Goal: Task Accomplishment & Management: Manage account settings

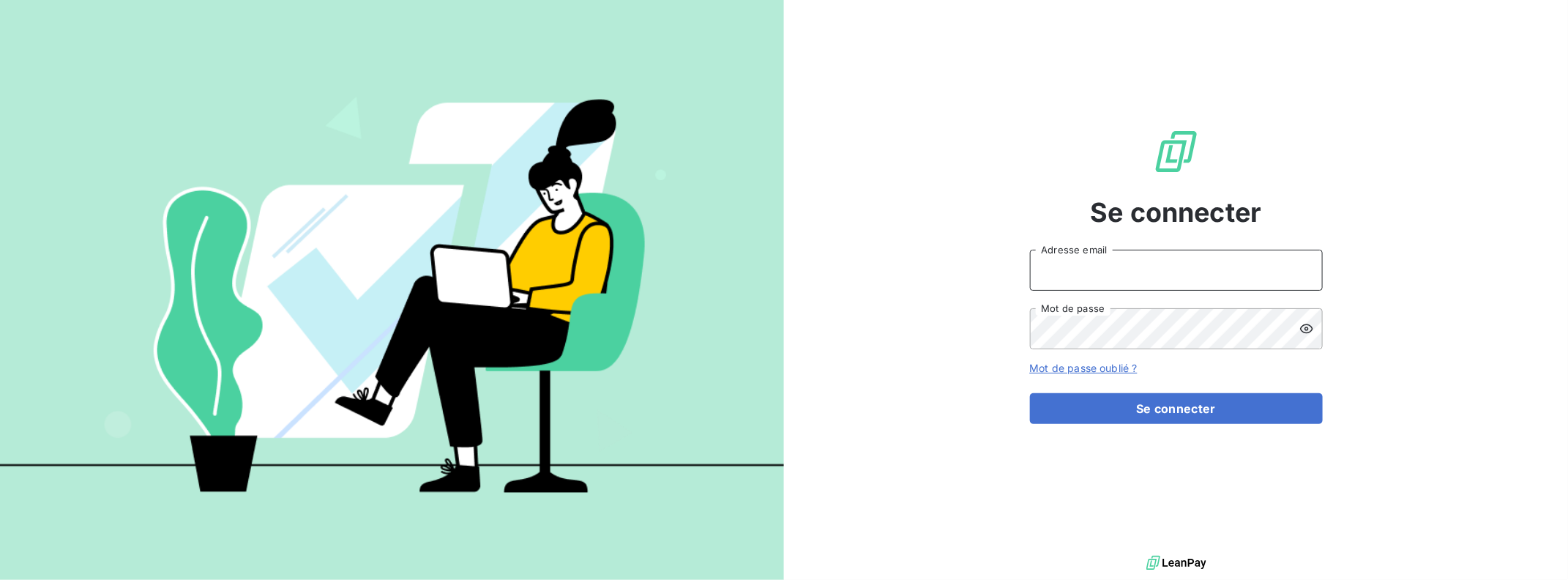
type input "[PERSON_NAME][EMAIL_ADDRESS][DOMAIN_NAME]"
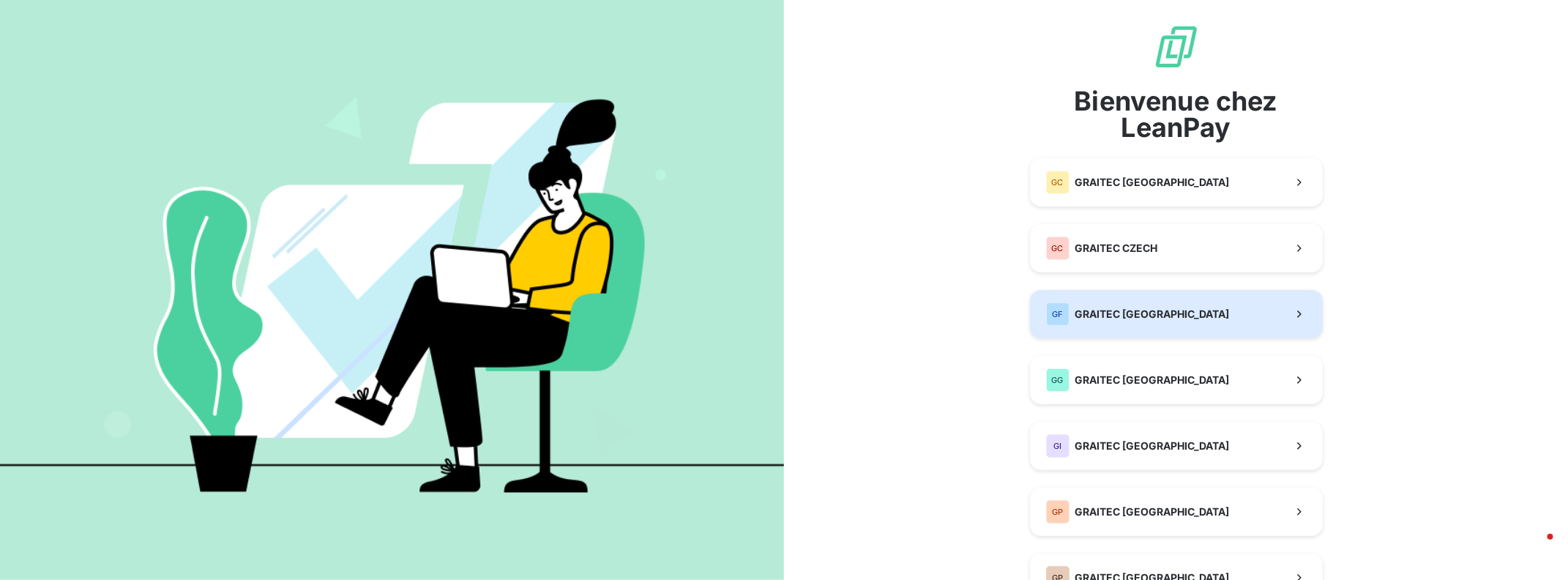
click at [1184, 318] on button "GF GRAITEC [GEOGRAPHIC_DATA]" at bounding box center [1176, 313] width 293 height 48
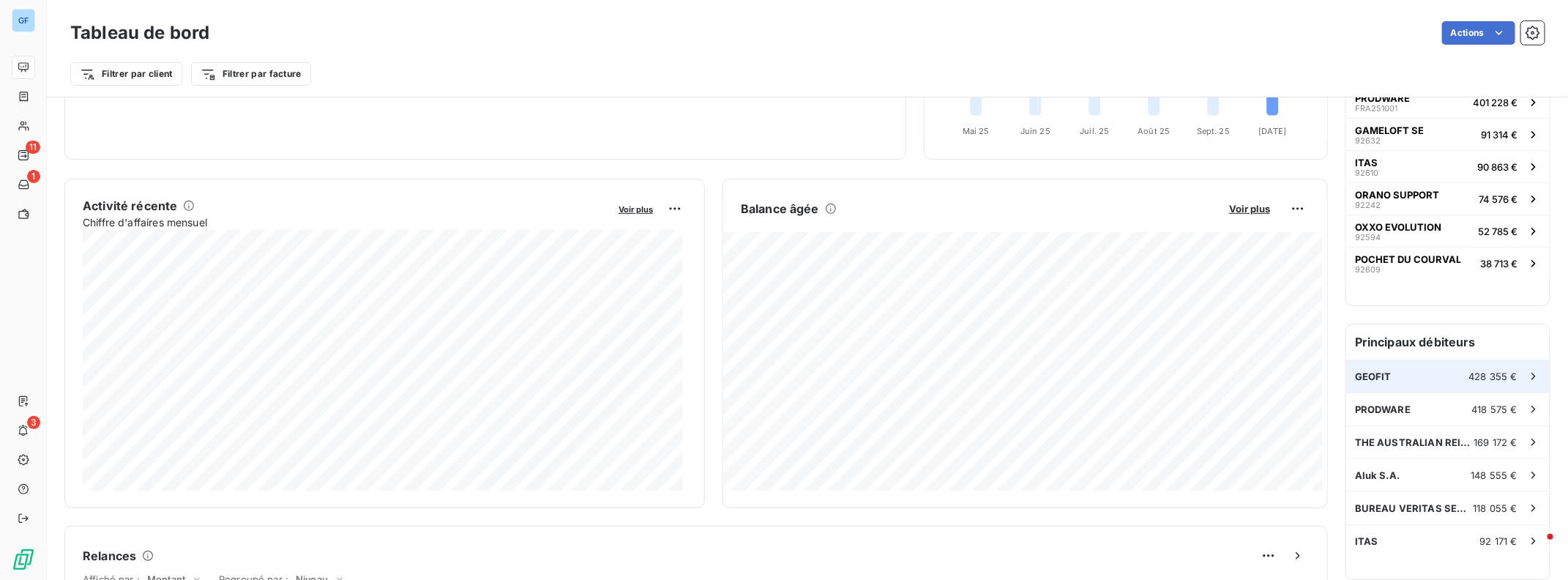
scroll to position [220, 0]
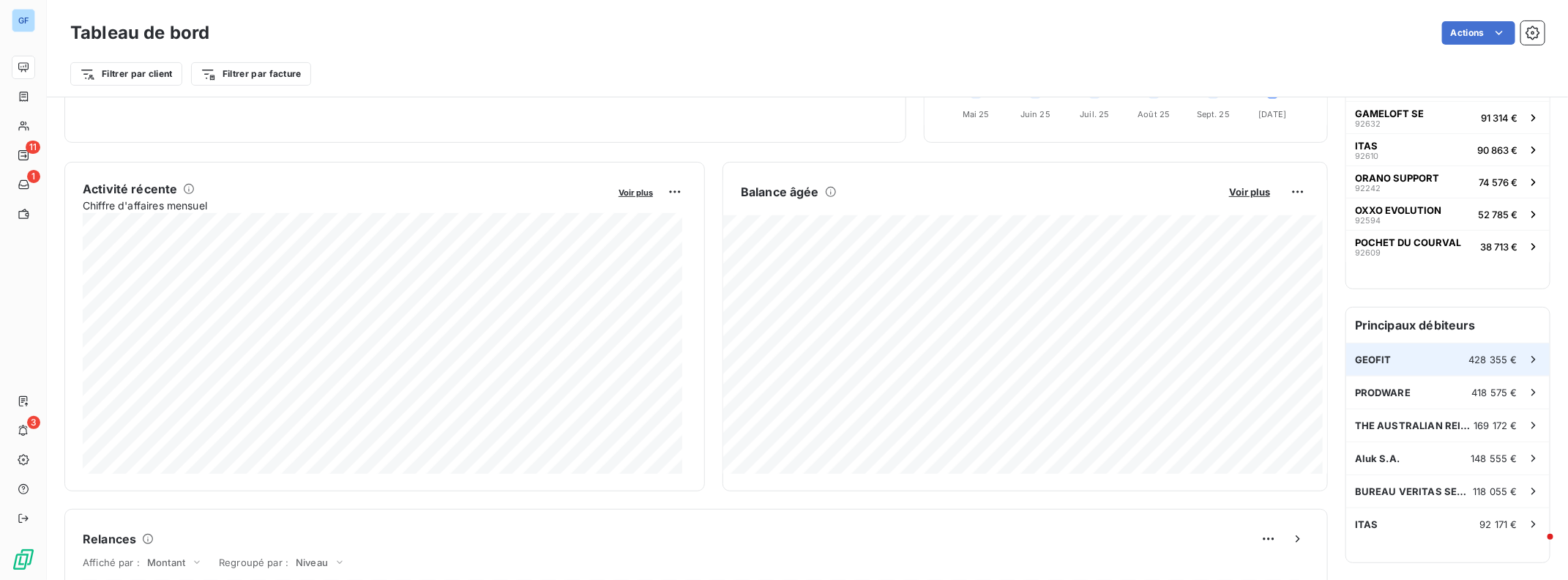
click at [1418, 360] on div "GEOFIT 428 355 €" at bounding box center [1448, 359] width 204 height 32
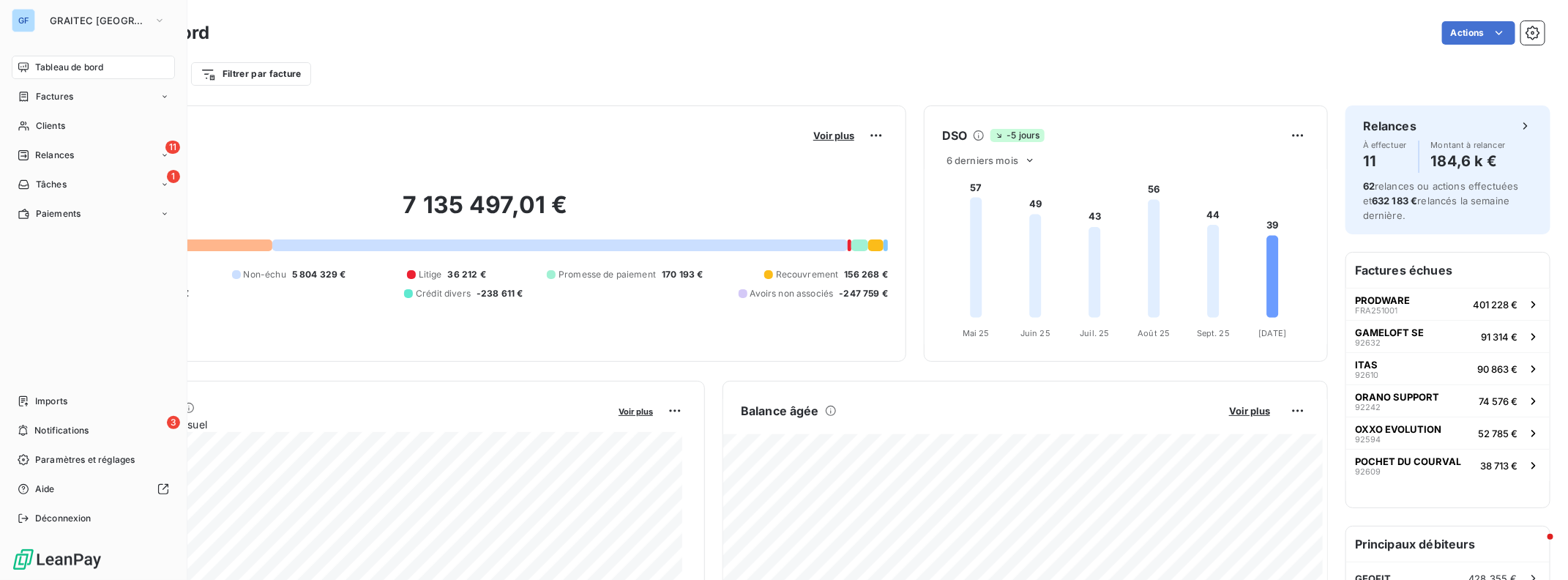
click at [39, 20] on div "GF GRAITEC [GEOGRAPHIC_DATA]" at bounding box center [93, 20] width 163 height 24
click at [131, 27] on button "GRAITEC [GEOGRAPHIC_DATA]" at bounding box center [107, 20] width 133 height 24
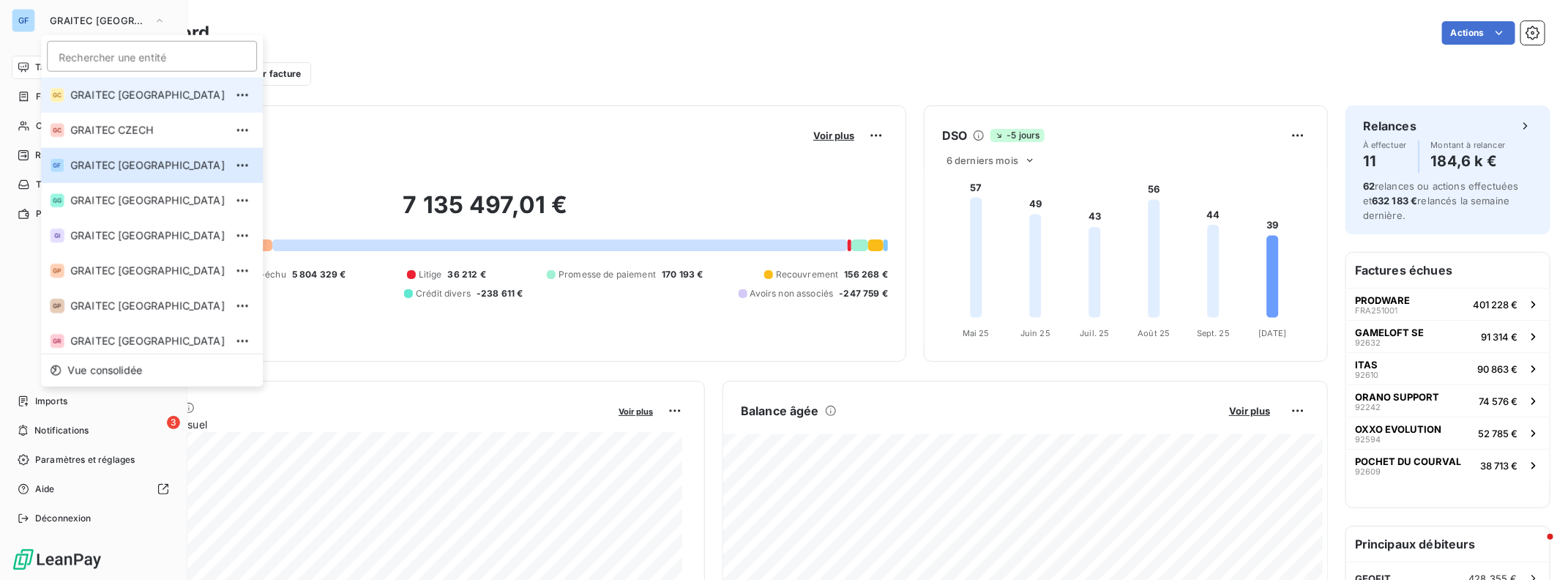
click at [120, 89] on span "GRAITEC [GEOGRAPHIC_DATA]" at bounding box center [147, 95] width 154 height 15
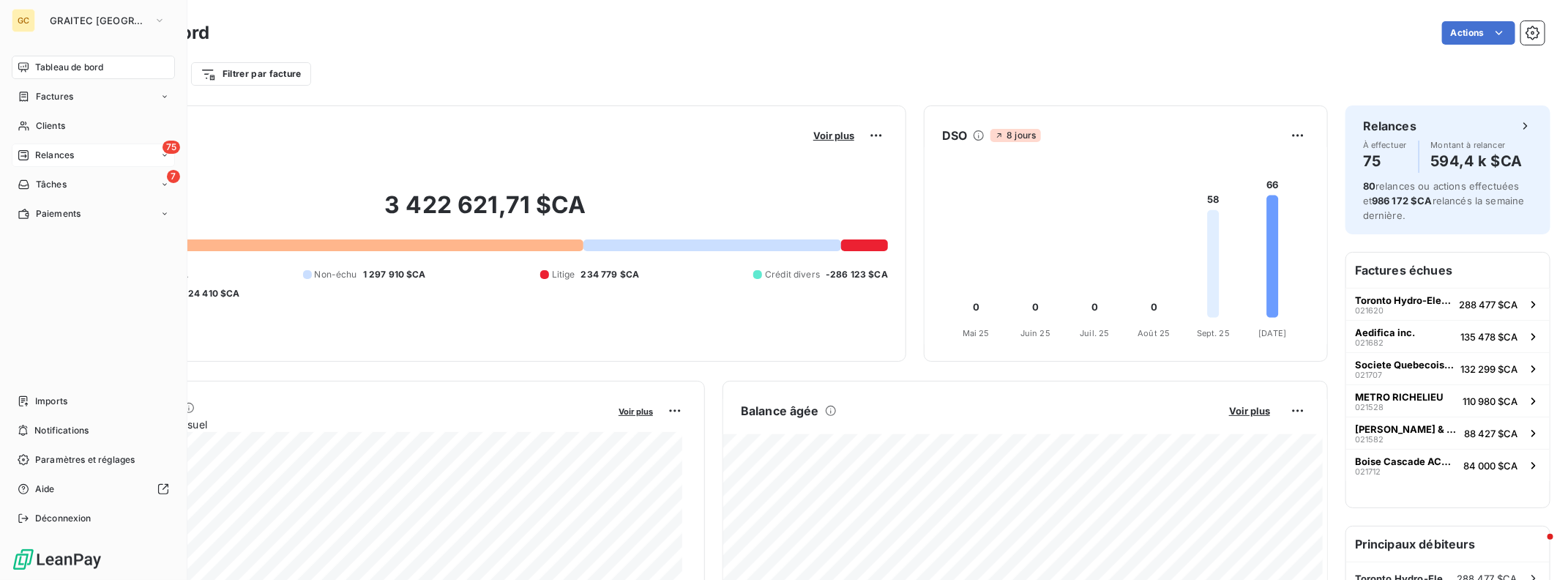
click at [36, 154] on span "Relances" at bounding box center [54, 155] width 39 height 13
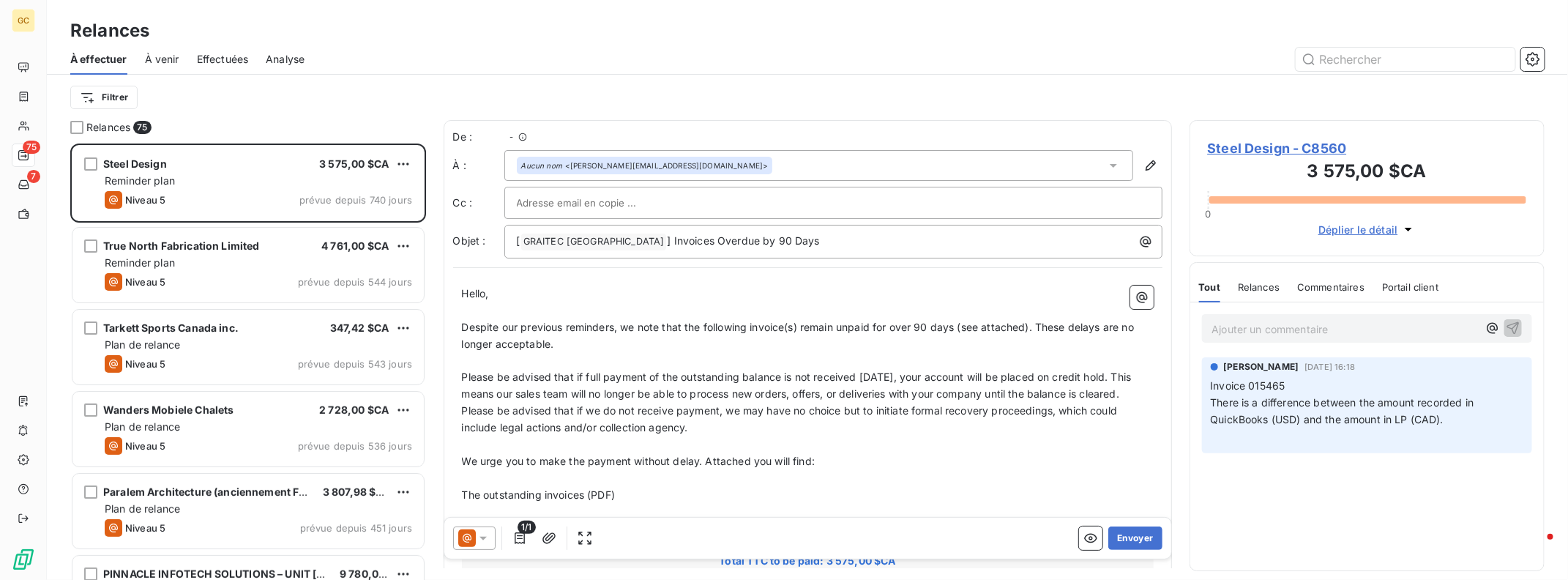
scroll to position [425, 344]
click at [219, 59] on span "Effectuées" at bounding box center [223, 59] width 52 height 15
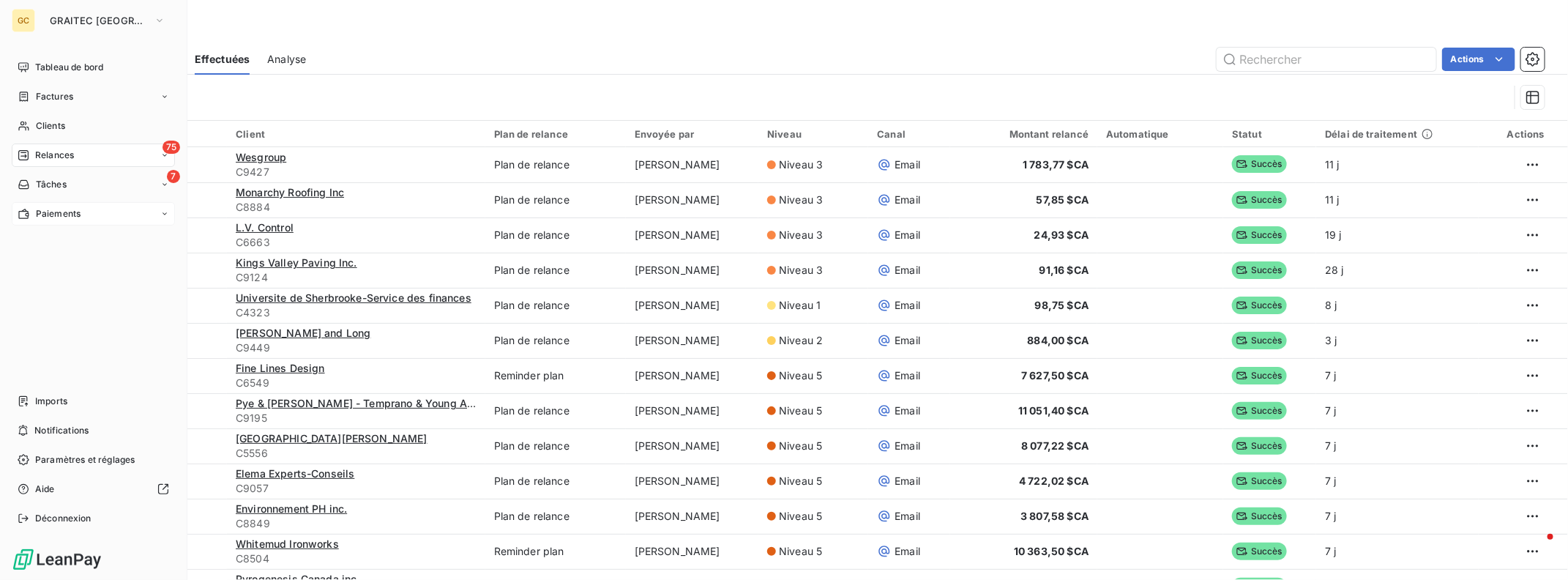
click at [57, 206] on div "Paiements" at bounding box center [93, 214] width 163 height 24
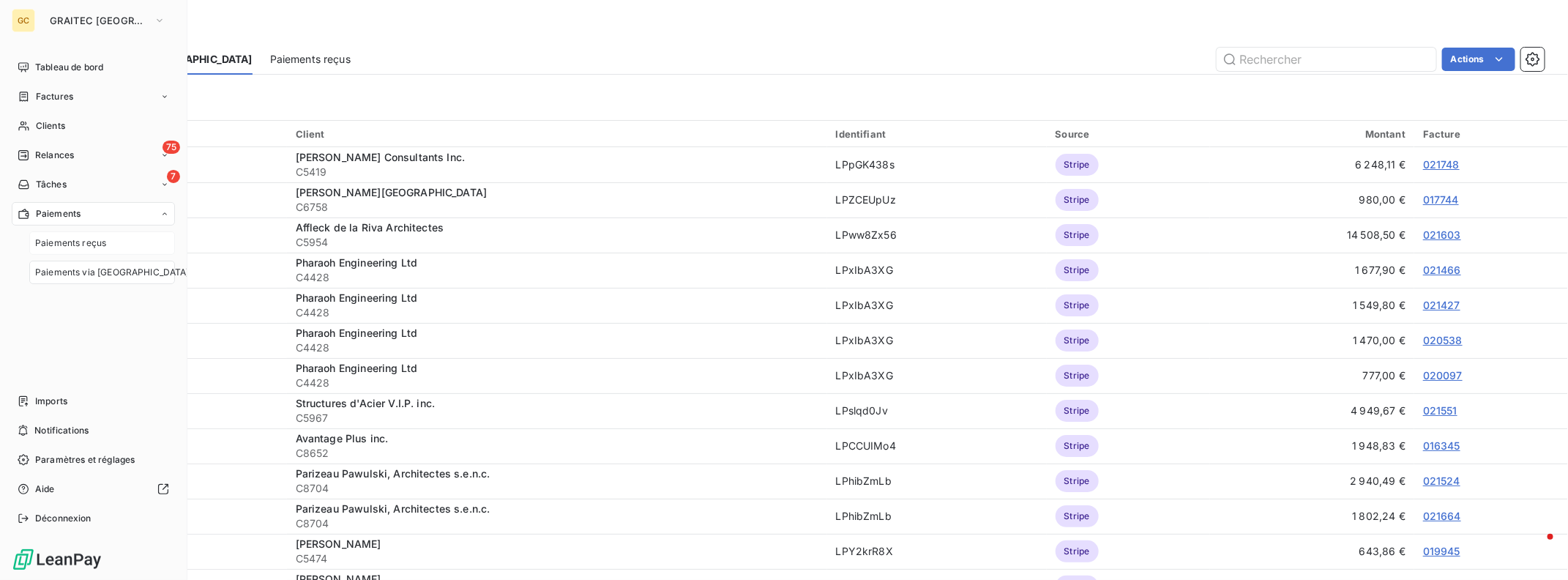
click at [66, 236] on span "Paiements reçus" at bounding box center [71, 242] width 71 height 13
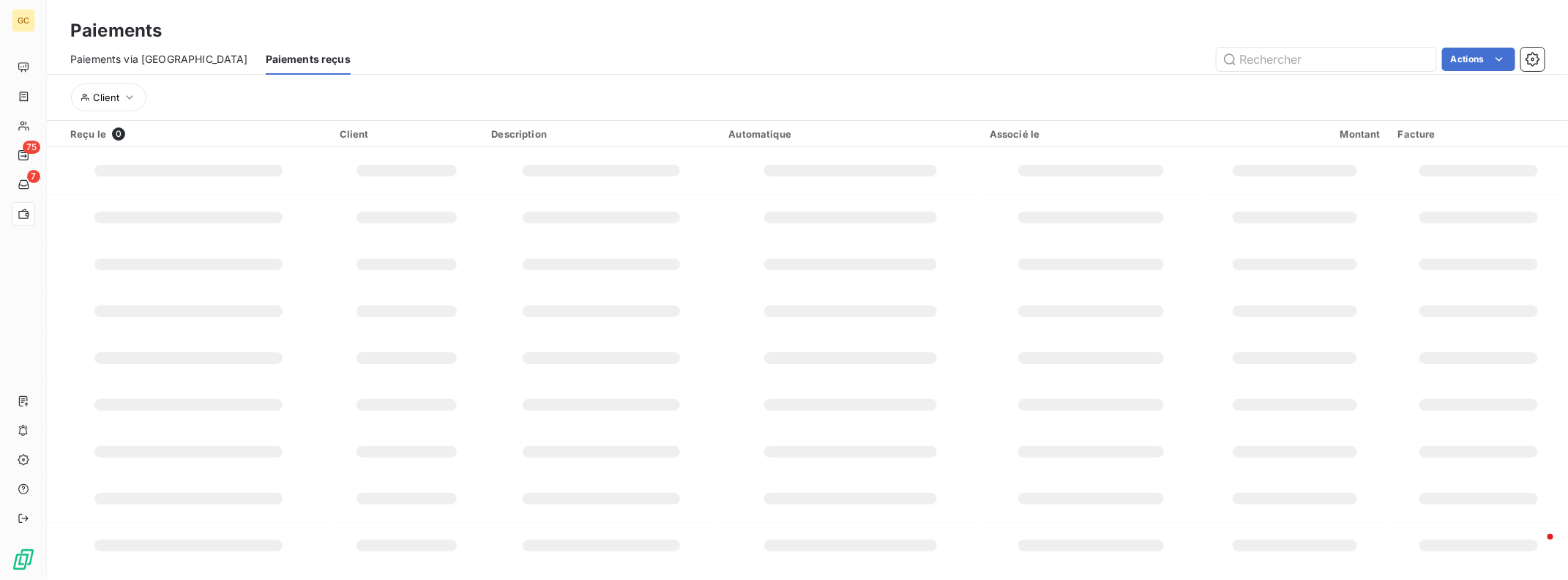
click at [169, 57] on span "Paiements via [GEOGRAPHIC_DATA]" at bounding box center [159, 59] width 178 height 15
